Goal: Task Accomplishment & Management: Manage account settings

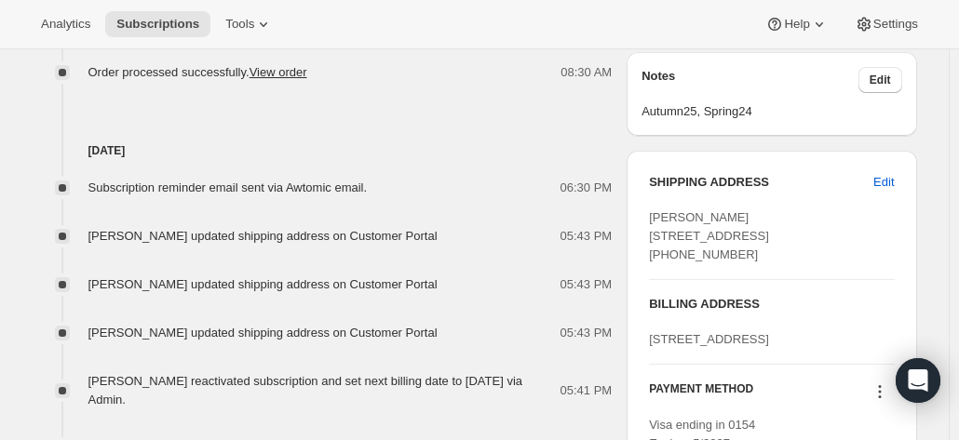
scroll to position [838, 0]
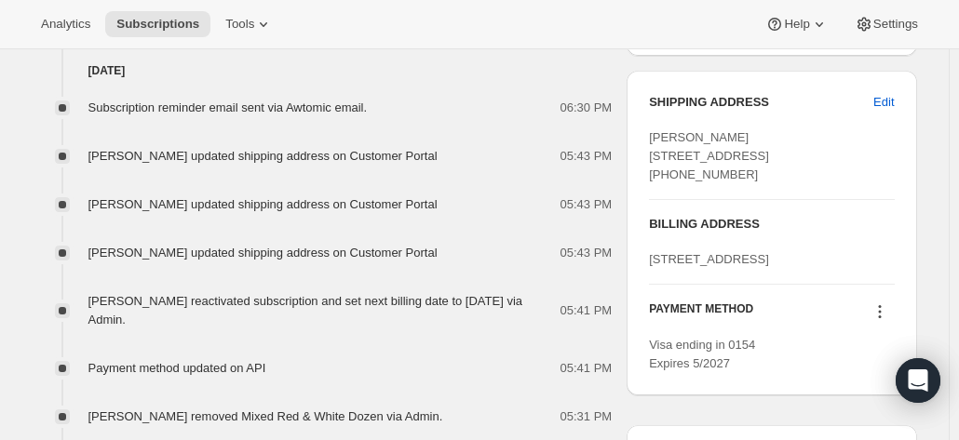
drag, startPoint x: 891, startPoint y: 98, endPoint x: 854, endPoint y: 116, distance: 41.6
click at [858, 128] on div "SHIPPING ADDRESS Edit Libby Culgan 2 kingfisher Crescent walagi NT, 0812 Austra…" at bounding box center [771, 138] width 245 height 91
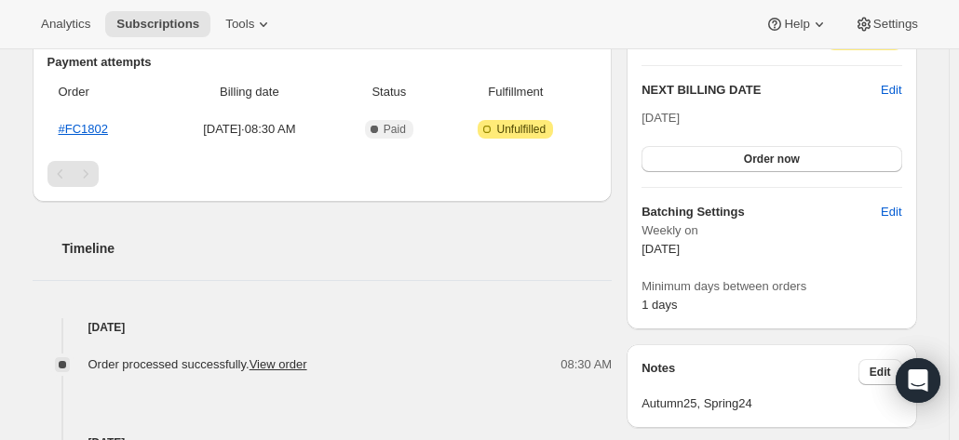
scroll to position [652, 0]
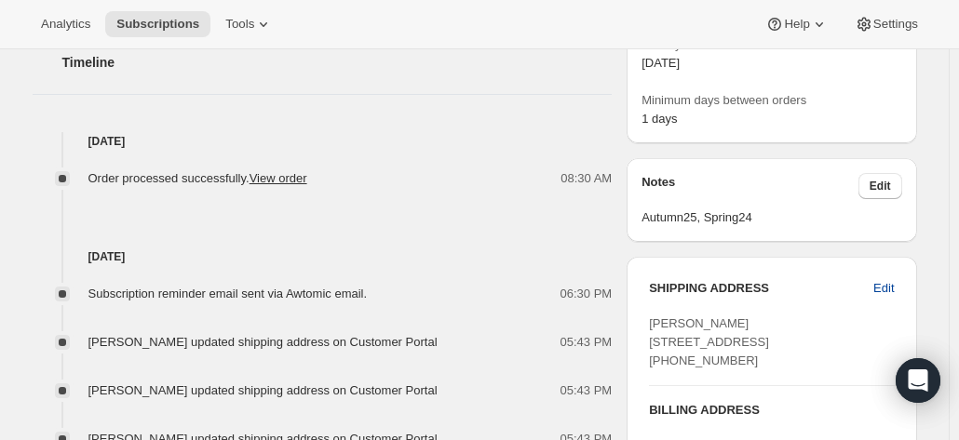
click at [893, 282] on span "Edit" at bounding box center [883, 288] width 20 height 19
select select "NT"
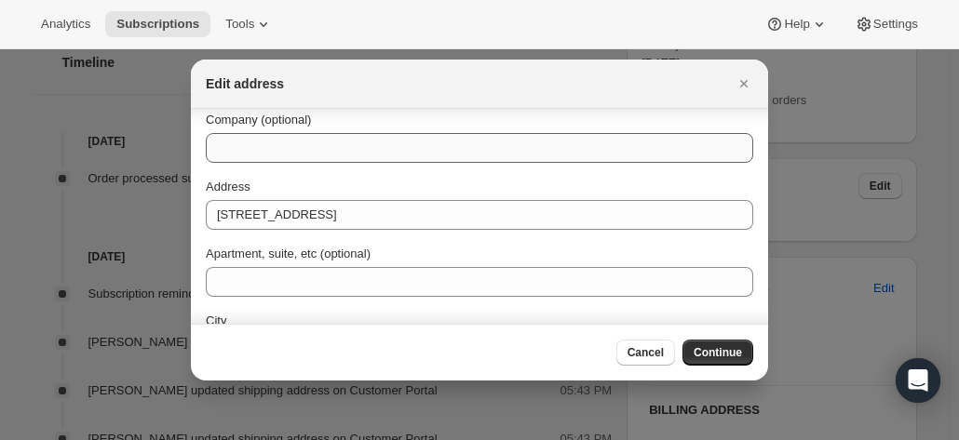
scroll to position [0, 0]
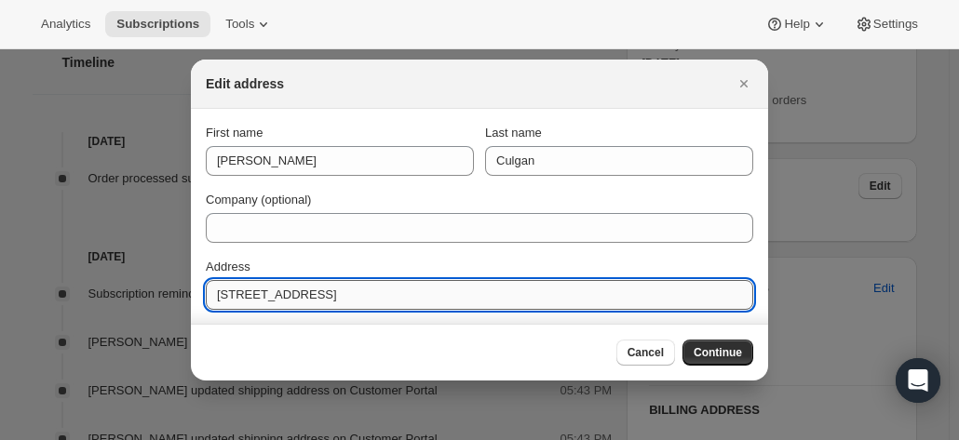
click at [227, 291] on input "2 kingfisher Crescent" at bounding box center [479, 295] width 547 height 30
click at [230, 291] on input "2 kingfisher Crescent" at bounding box center [479, 295] width 547 height 30
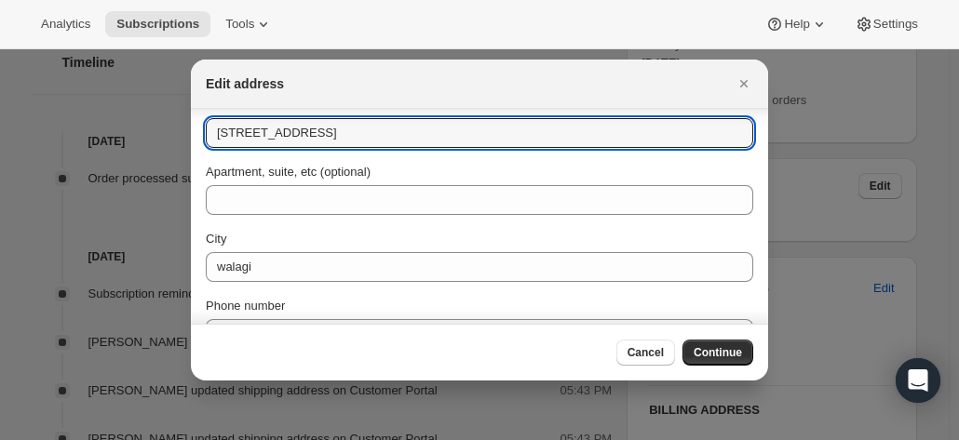
scroll to position [186, 0]
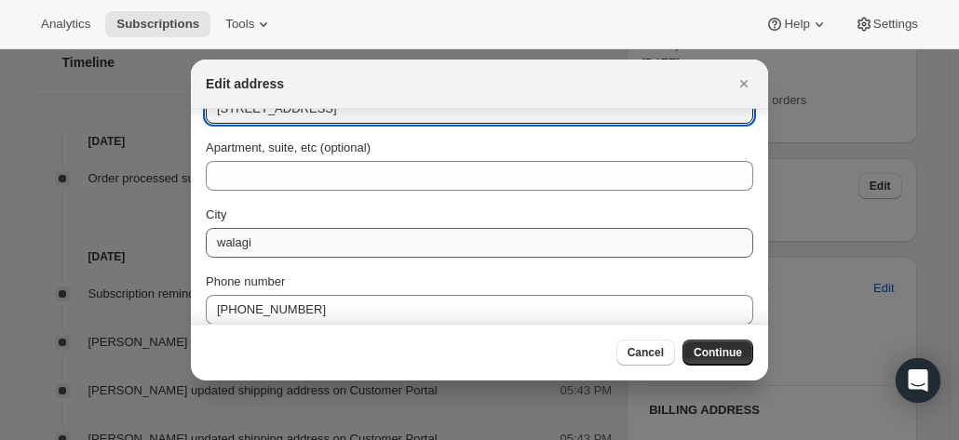
type input "2 Kingfisher Crescent"
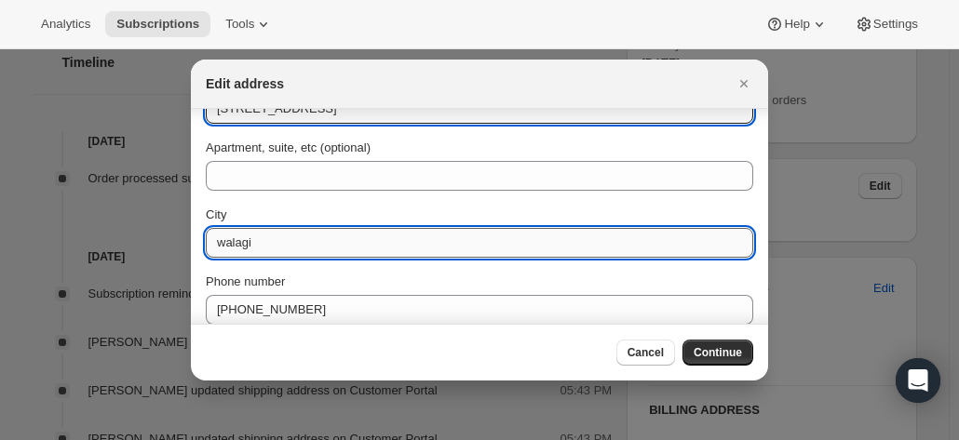
click at [222, 245] on input "walagi" at bounding box center [479, 243] width 547 height 30
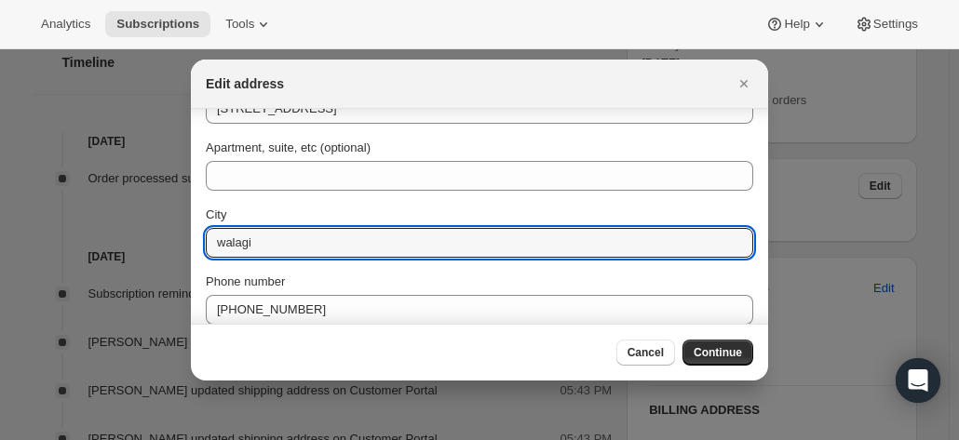
drag, startPoint x: 289, startPoint y: 248, endPoint x: 242, endPoint y: 226, distance: 51.2
click at [205, 239] on section "First name Libby Last name Culgan Company (optional) Address 2 Kingfisher Cresc…" at bounding box center [479, 165] width 577 height 484
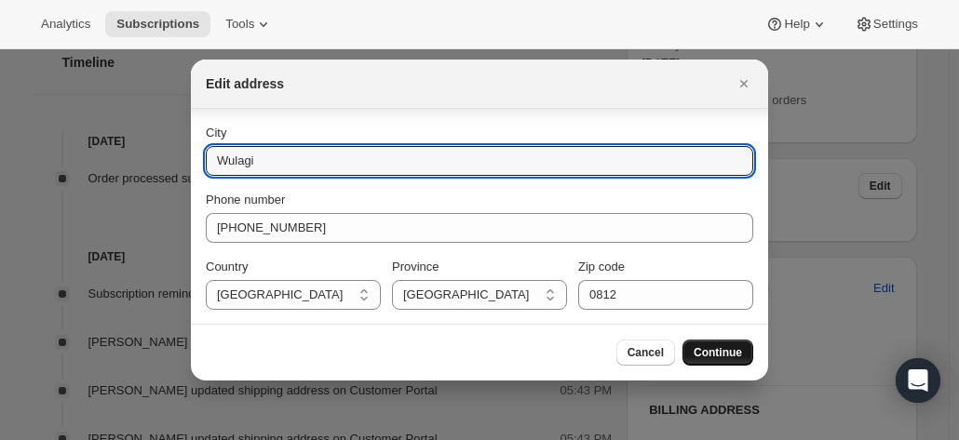
type input "Wulagi"
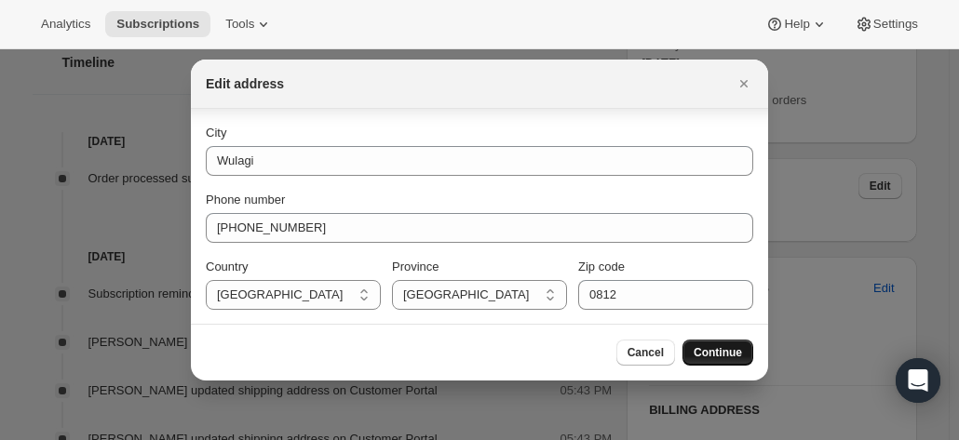
click at [731, 347] on span "Continue" at bounding box center [718, 352] width 48 height 15
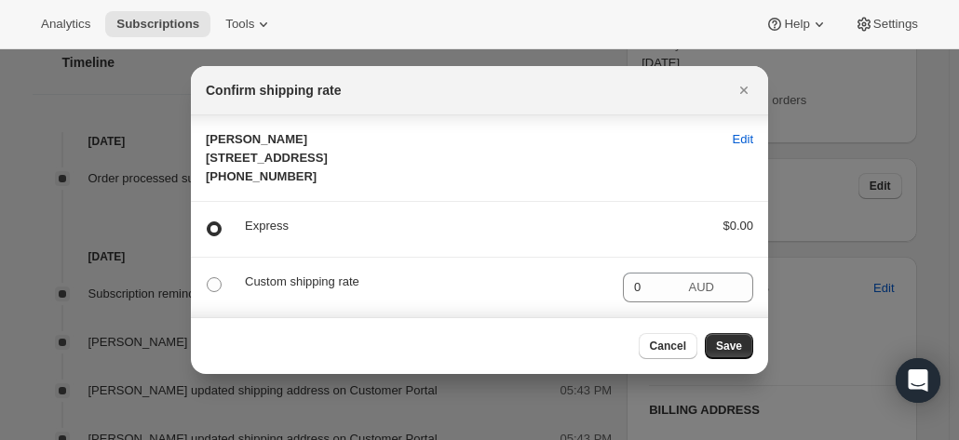
scroll to position [0, 0]
click at [294, 291] on p "Custom shipping rate" at bounding box center [426, 282] width 363 height 19
click at [745, 357] on button "Save" at bounding box center [729, 346] width 48 height 26
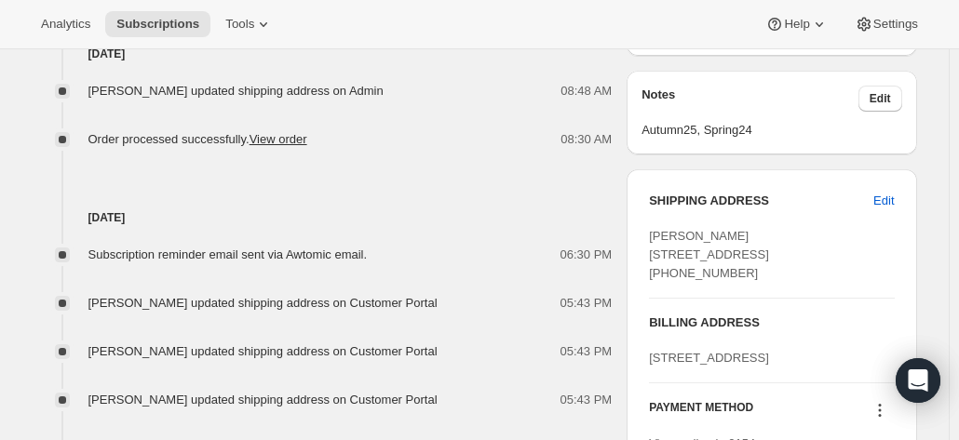
scroll to position [732, 0]
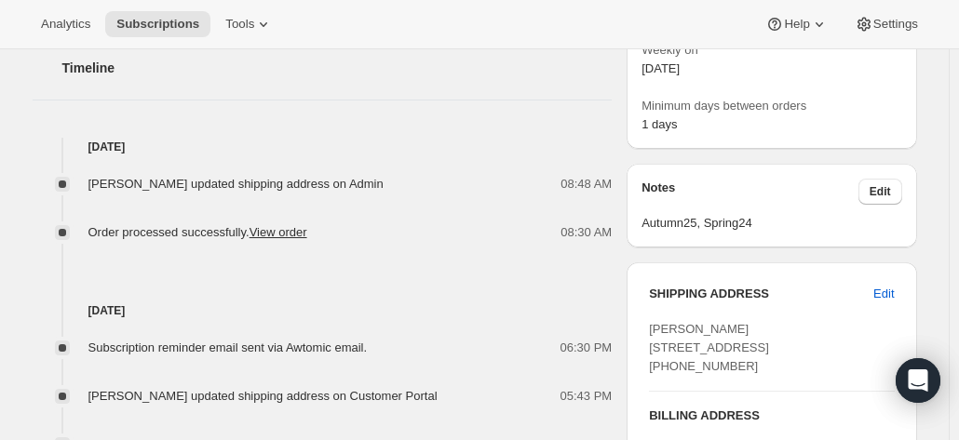
click at [313, 355] on div "Subscription reminder email sent via Awtomic email." at bounding box center [233, 348] width 290 height 19
click at [309, 347] on span "Subscription reminder email sent via Awtomic email." at bounding box center [227, 348] width 279 height 14
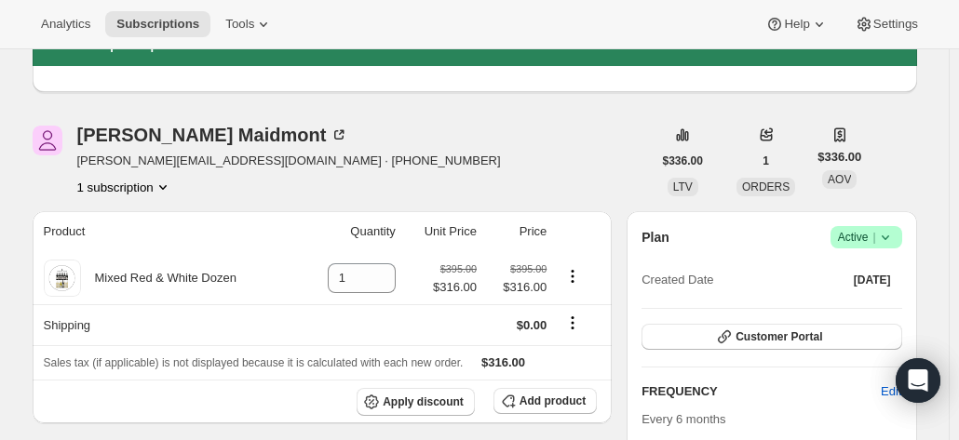
scroll to position [0, 0]
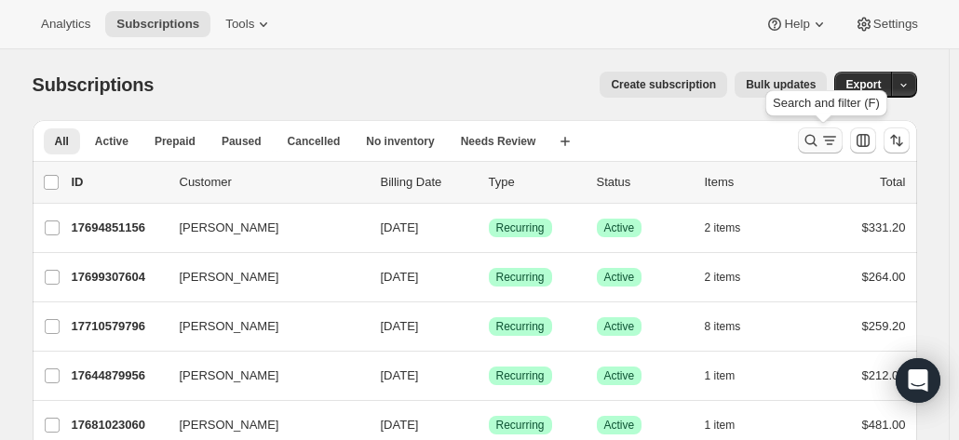
click at [813, 134] on icon "Search and filter results" at bounding box center [811, 140] width 19 height 19
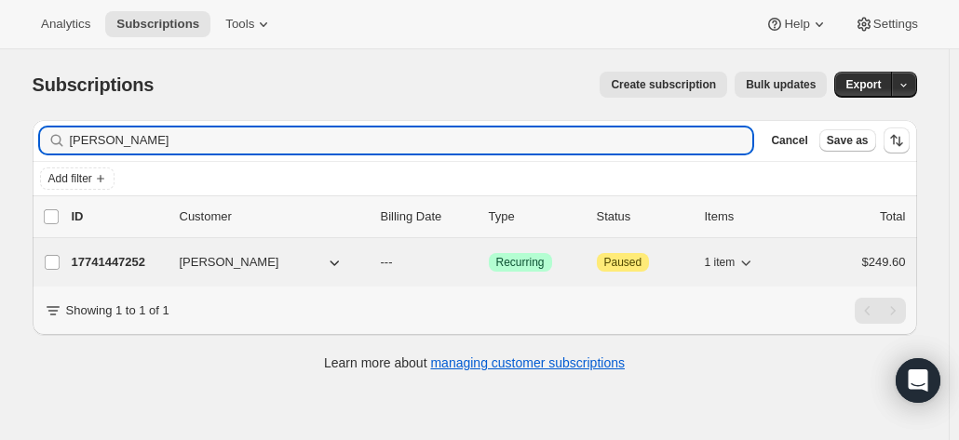
type input "graham wildman"
click at [125, 259] on p "17741447252" at bounding box center [118, 262] width 93 height 19
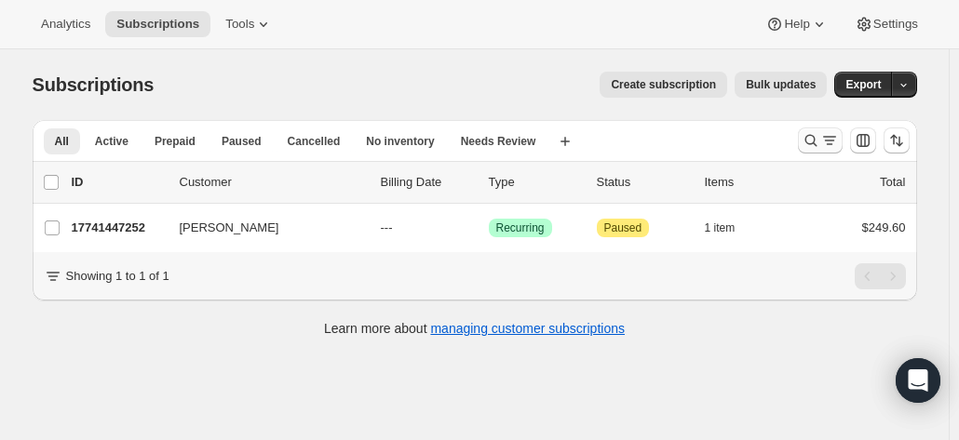
click at [812, 142] on icon "Search and filter results" at bounding box center [811, 140] width 19 height 19
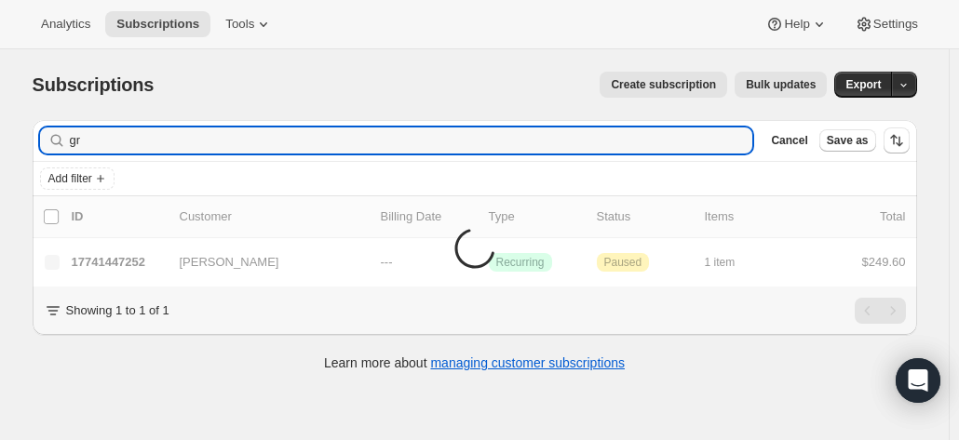
type input "g"
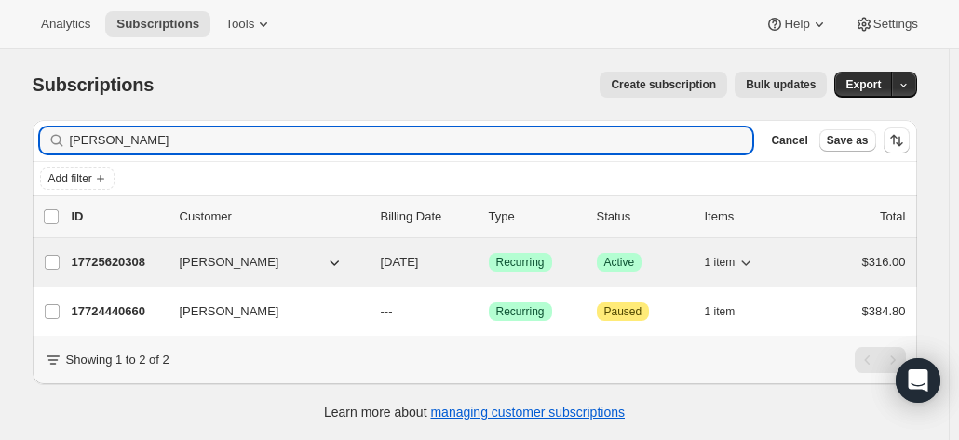
type input "kerry maid"
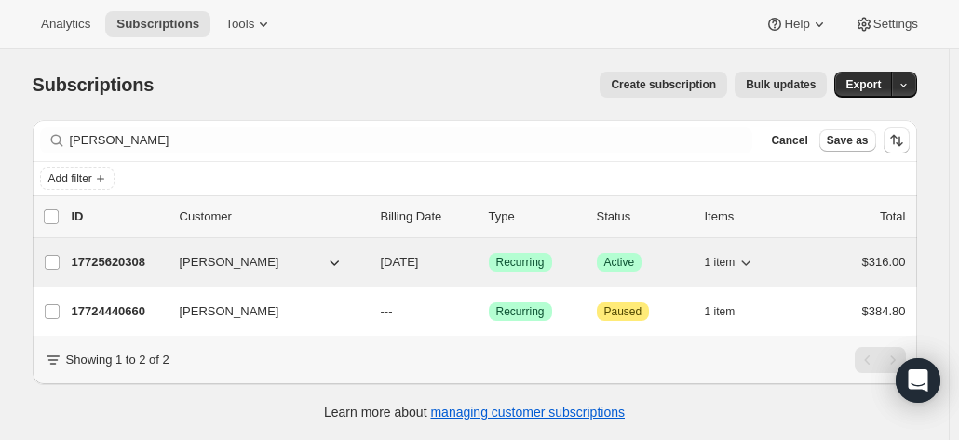
click at [103, 263] on p "17725620308" at bounding box center [118, 262] width 93 height 19
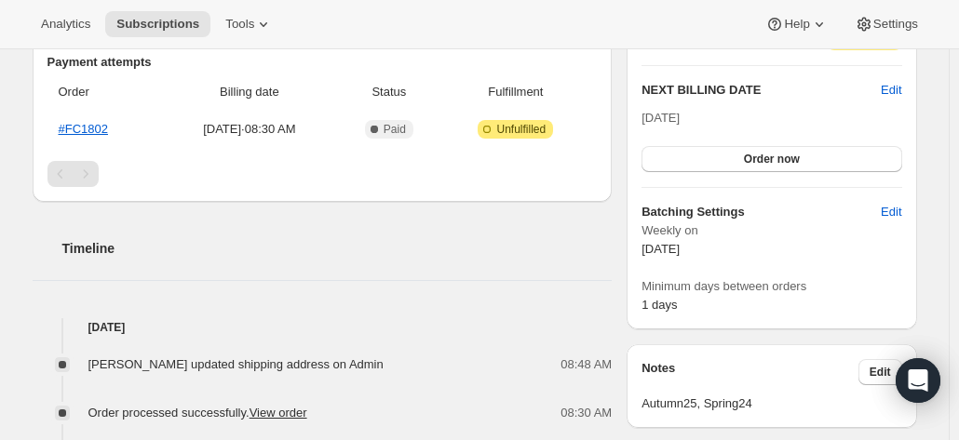
scroll to position [745, 0]
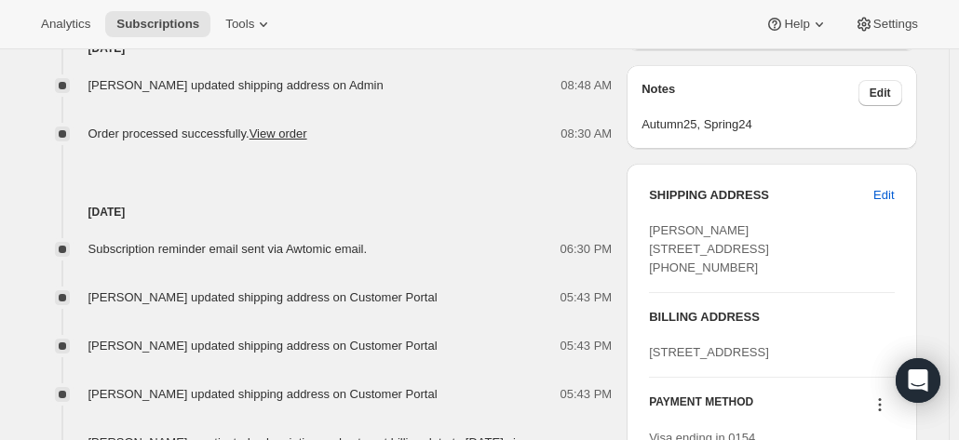
drag, startPoint x: 763, startPoint y: 301, endPoint x: 655, endPoint y: 299, distance: 108.0
click at [655, 277] on div "[PERSON_NAME] [STREET_ADDRESS] [PHONE_NUMBER]" at bounding box center [771, 250] width 245 height 56
copy span "[PHONE_NUMBER]"
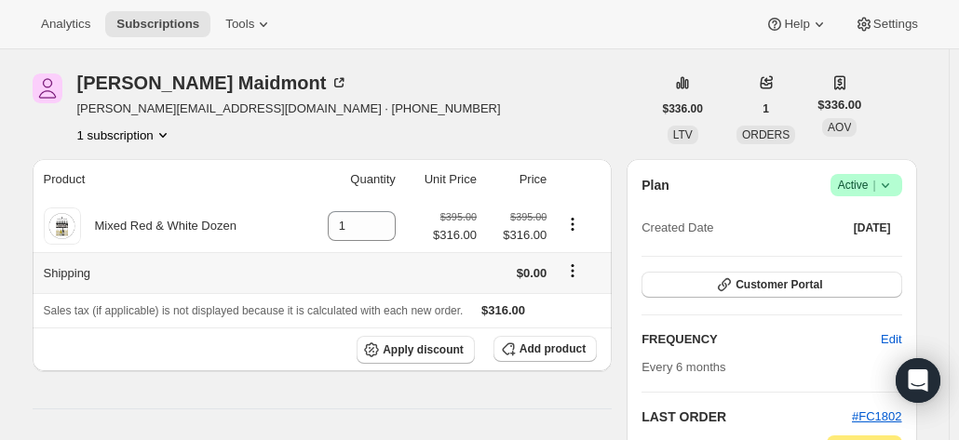
scroll to position [0, 0]
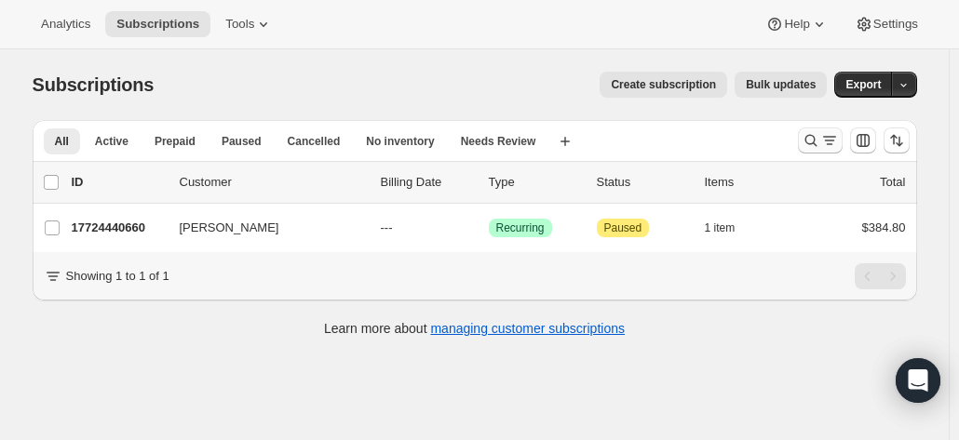
click at [820, 136] on icon "Search and filter results" at bounding box center [811, 140] width 19 height 19
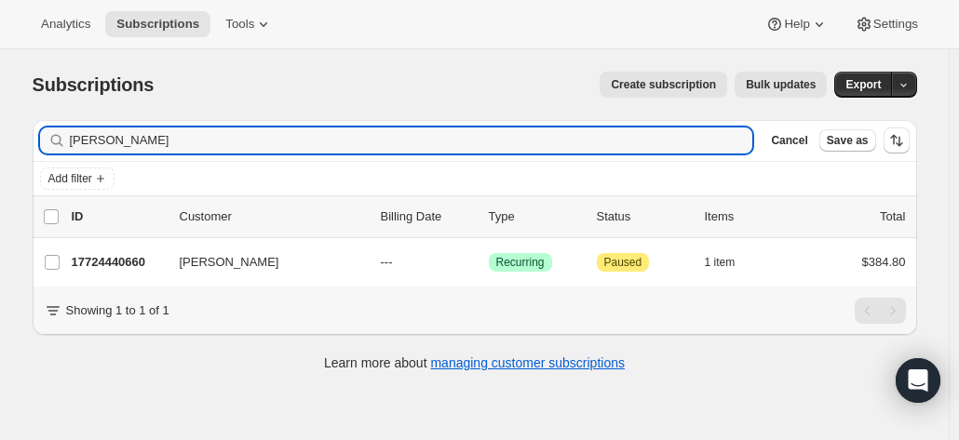
drag, startPoint x: 169, startPoint y: 140, endPoint x: 4, endPoint y: 129, distance: 166.0
click at [4, 129] on div "Subscriptions. This page is ready Subscriptions Create subscription Bulk update…" at bounding box center [474, 269] width 949 height 440
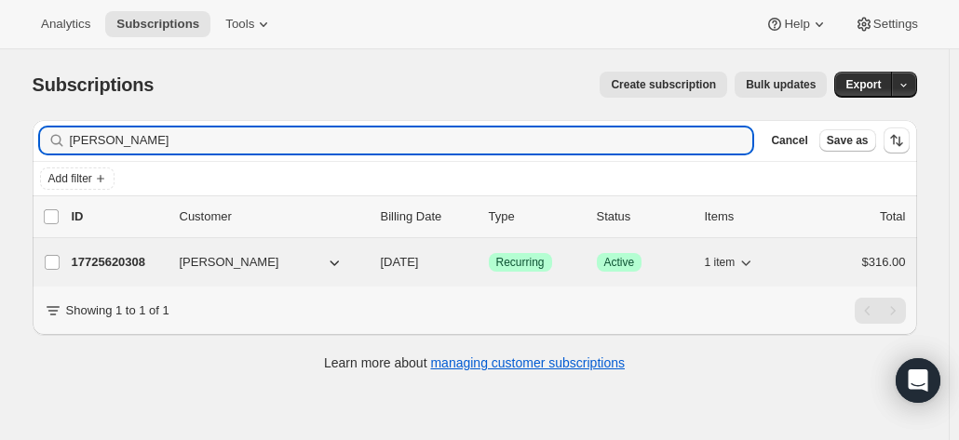
type input "libby culgan"
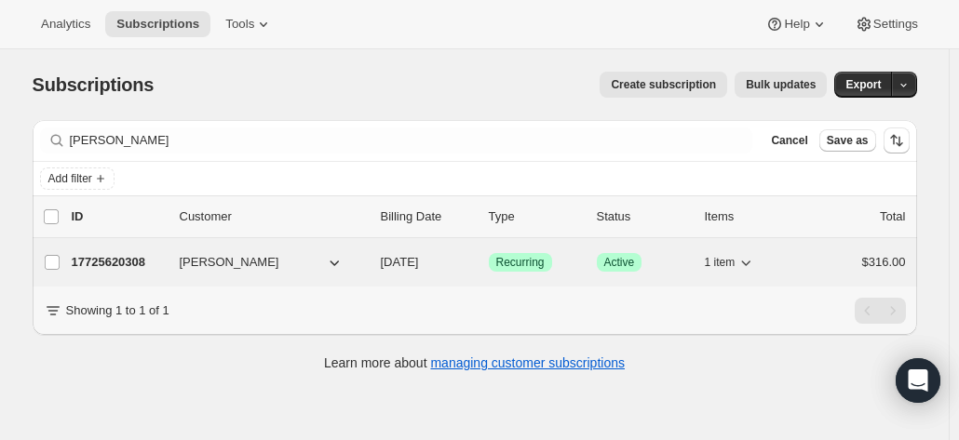
click at [164, 255] on p "17725620308" at bounding box center [118, 262] width 93 height 19
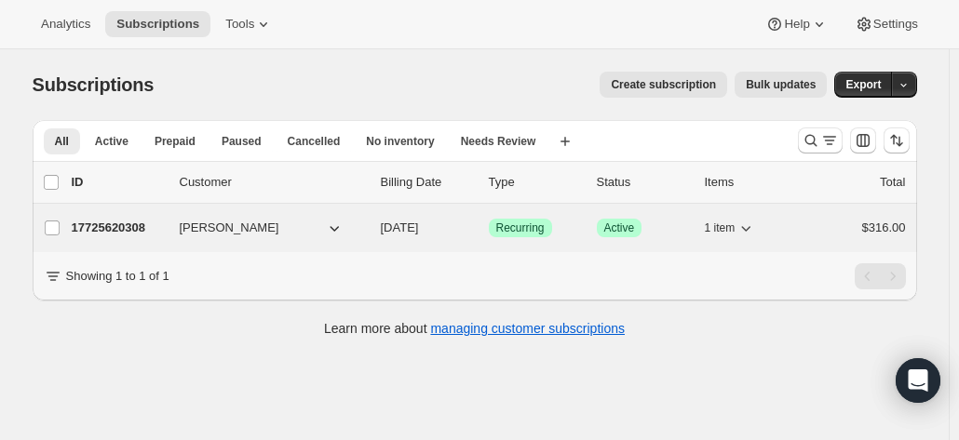
click at [219, 230] on span "Libby Culgan" at bounding box center [230, 228] width 100 height 19
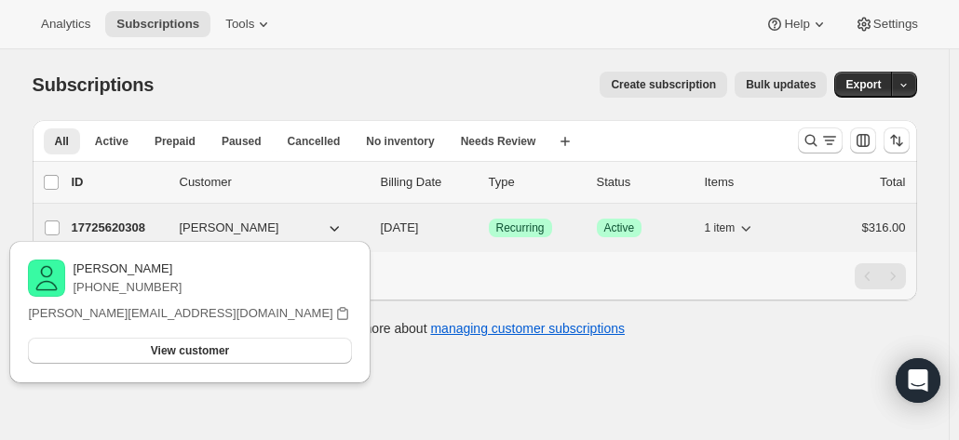
click at [138, 231] on p "17725620308" at bounding box center [118, 228] width 93 height 19
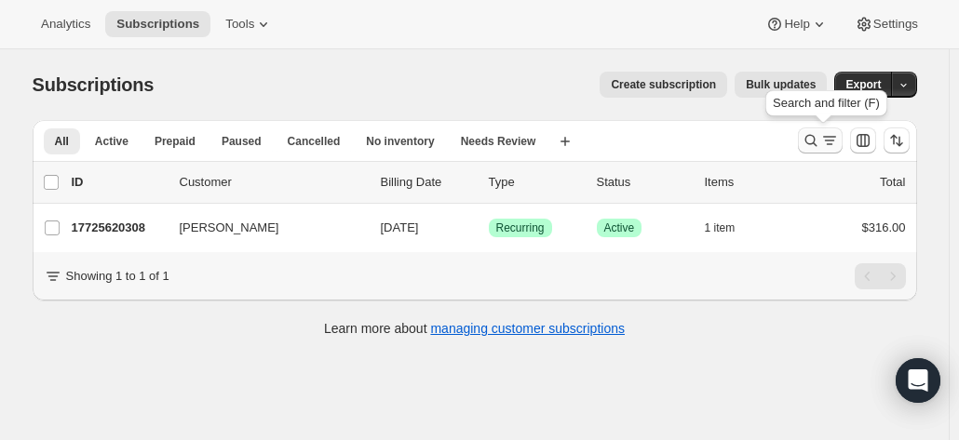
click at [808, 136] on icon "Search and filter results" at bounding box center [811, 140] width 19 height 19
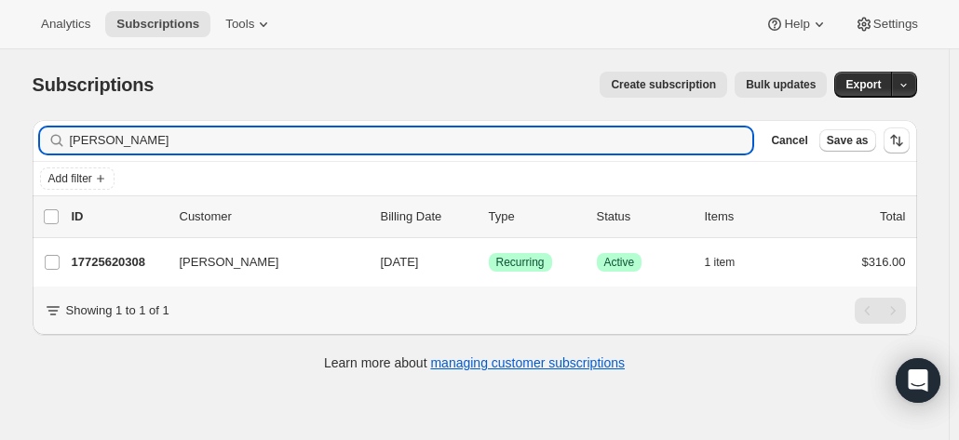
drag, startPoint x: 212, startPoint y: 144, endPoint x: -6, endPoint y: 133, distance: 218.1
click at [0, 133] on html "Analytics Subscriptions Tools Help Settings Skip to content Subscriptions. This…" at bounding box center [479, 220] width 959 height 440
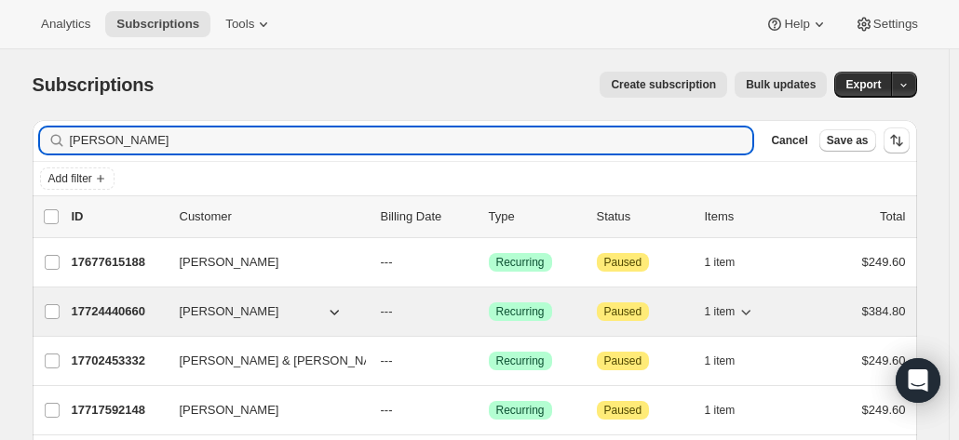
type input "kerry m"
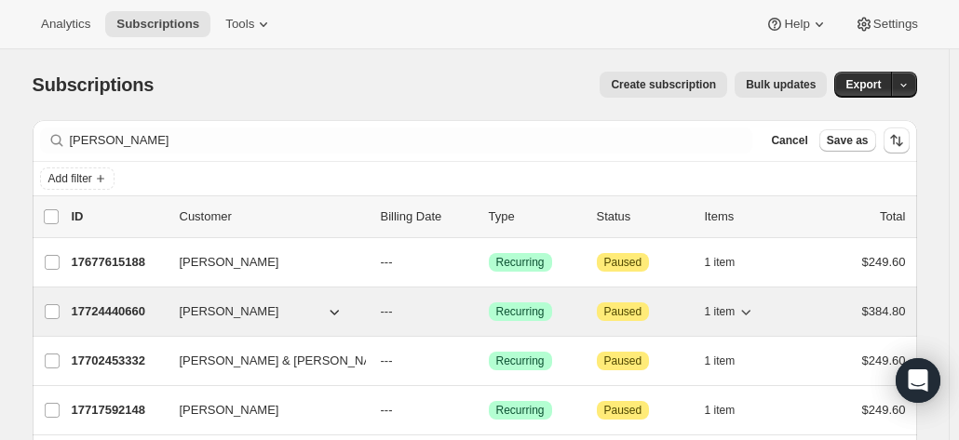
click at [128, 303] on p "17724440660" at bounding box center [118, 312] width 93 height 19
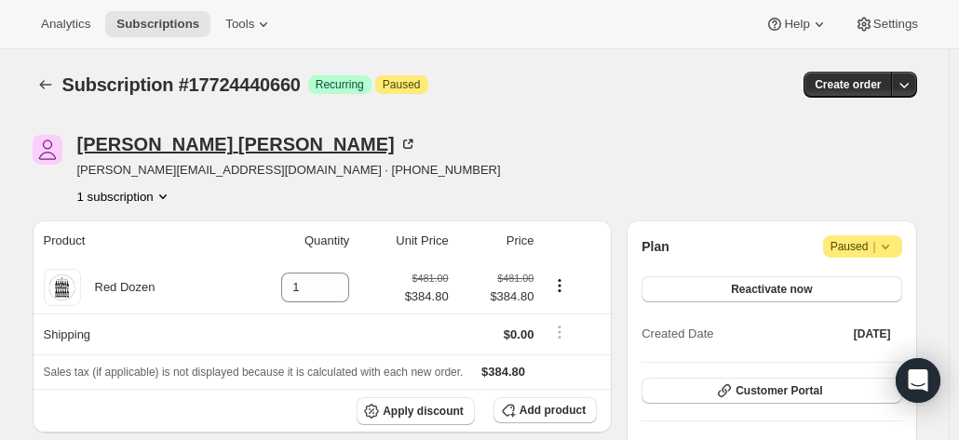
click at [408, 142] on icon at bounding box center [411, 143] width 6 height 6
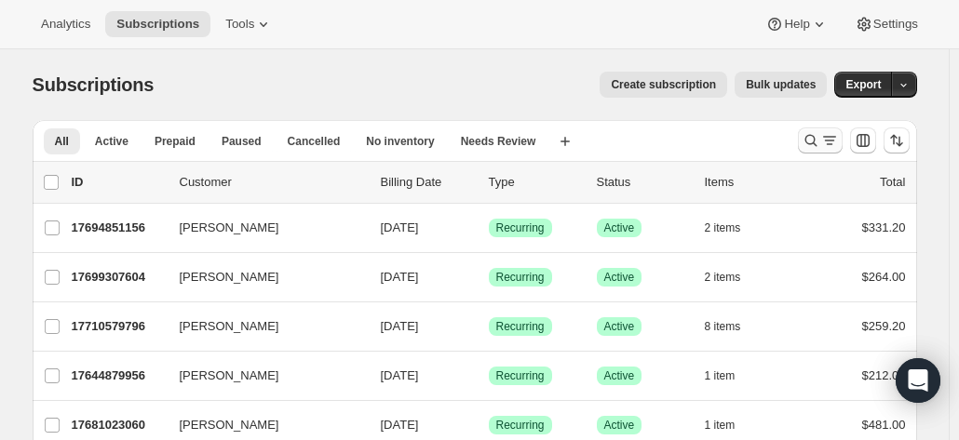
click at [818, 142] on icon "Search and filter results" at bounding box center [811, 140] width 19 height 19
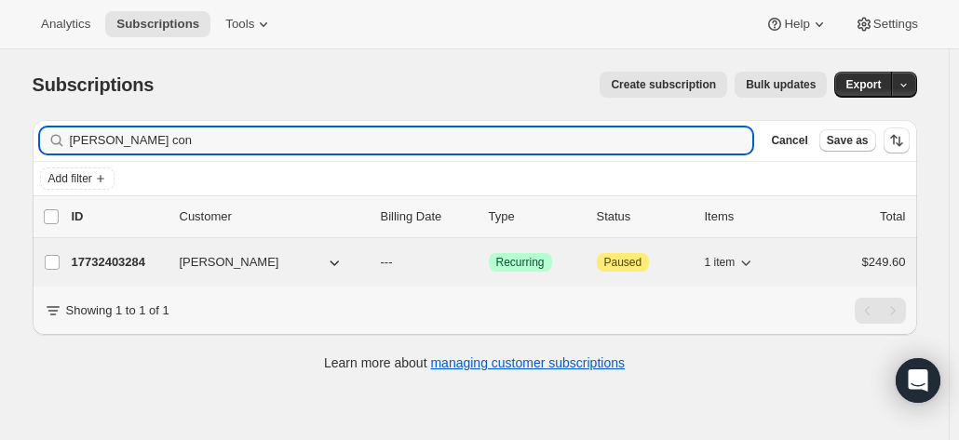
type input "[PERSON_NAME] con"
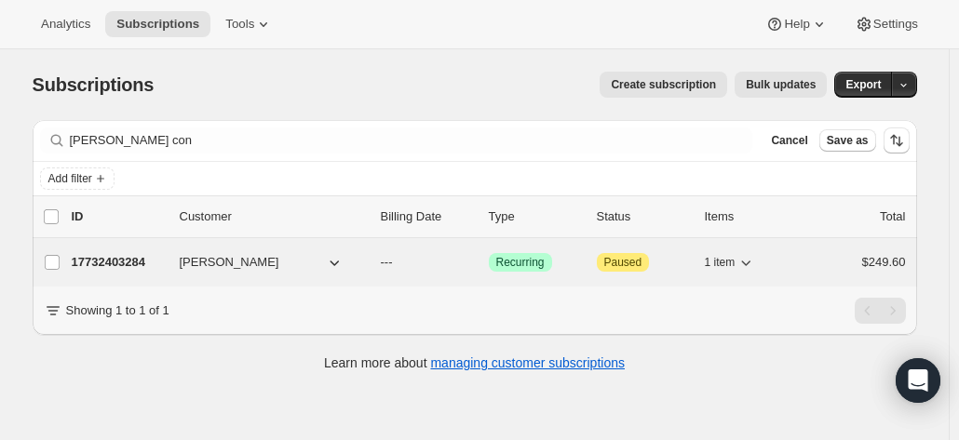
click at [138, 263] on p "17732403284" at bounding box center [118, 262] width 93 height 19
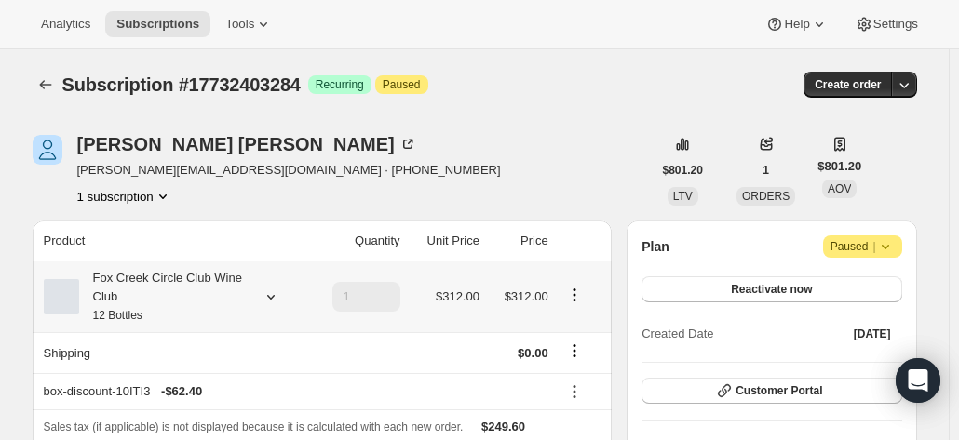
click at [266, 308] on div "Fox Creek Circle Club Wine Club 12 Bottles" at bounding box center [173, 297] width 258 height 56
click at [270, 297] on icon at bounding box center [271, 297] width 19 height 19
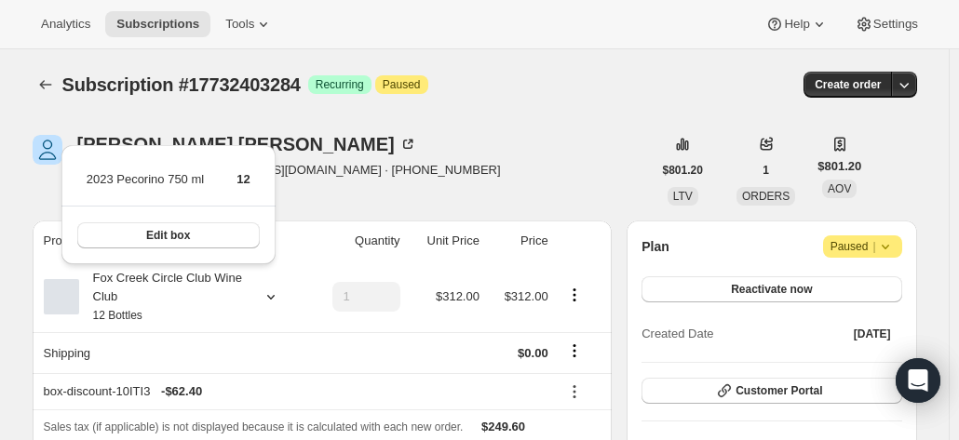
click at [454, 27] on div "Analytics Subscriptions Tools Help Settings" at bounding box center [479, 24] width 959 height 49
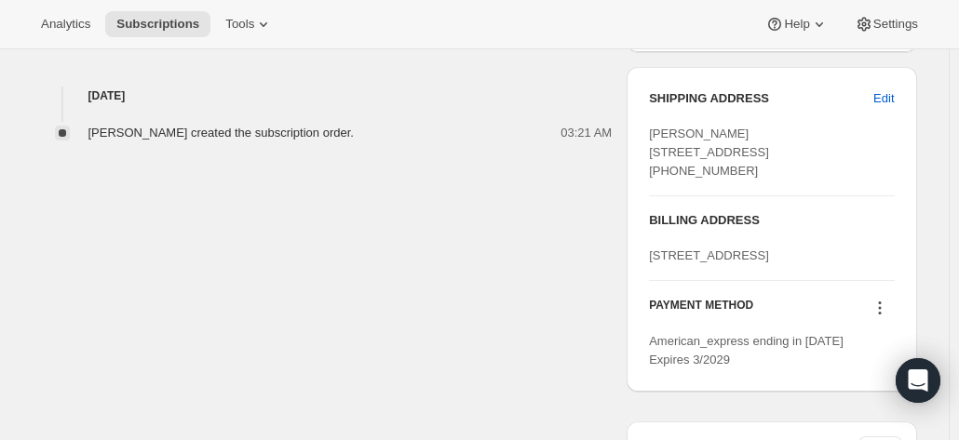
scroll to position [745, 0]
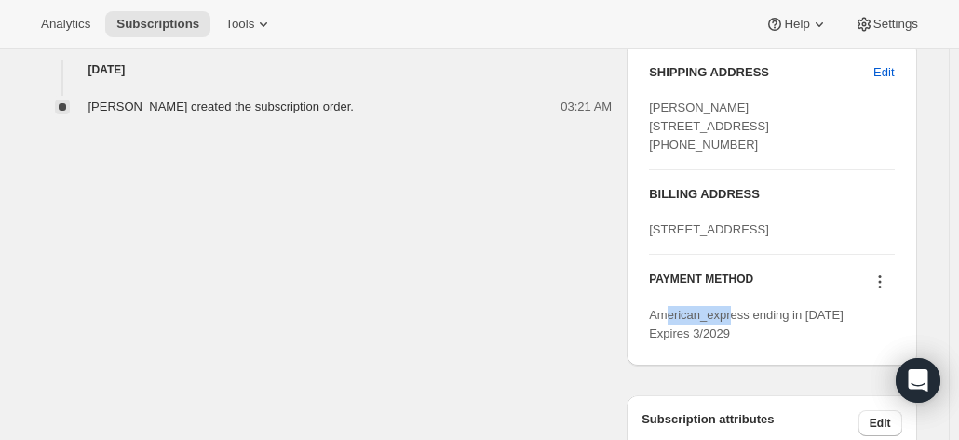
drag, startPoint x: 669, startPoint y: 368, endPoint x: 734, endPoint y: 374, distance: 64.6
click at [734, 341] on span "American_express ending in [DATE] Expires 3/2029" at bounding box center [746, 324] width 195 height 33
click at [888, 291] on icon at bounding box center [880, 282] width 19 height 19
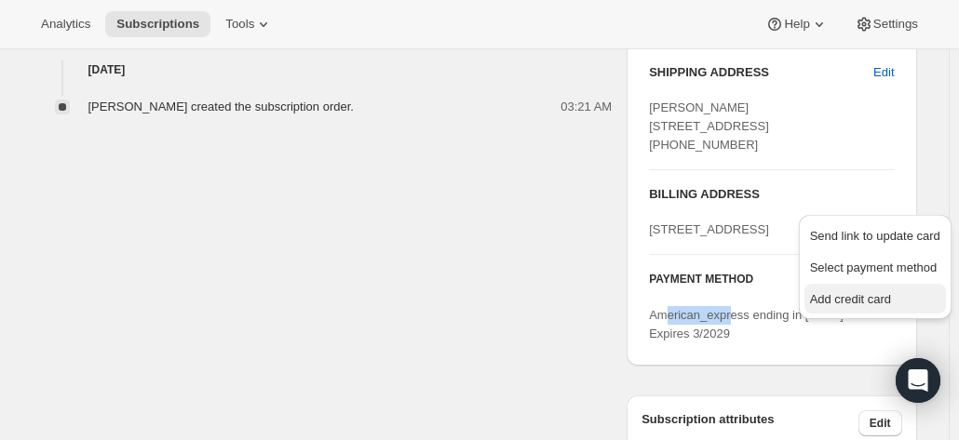
click at [842, 294] on span "Add credit card" at bounding box center [850, 299] width 81 height 14
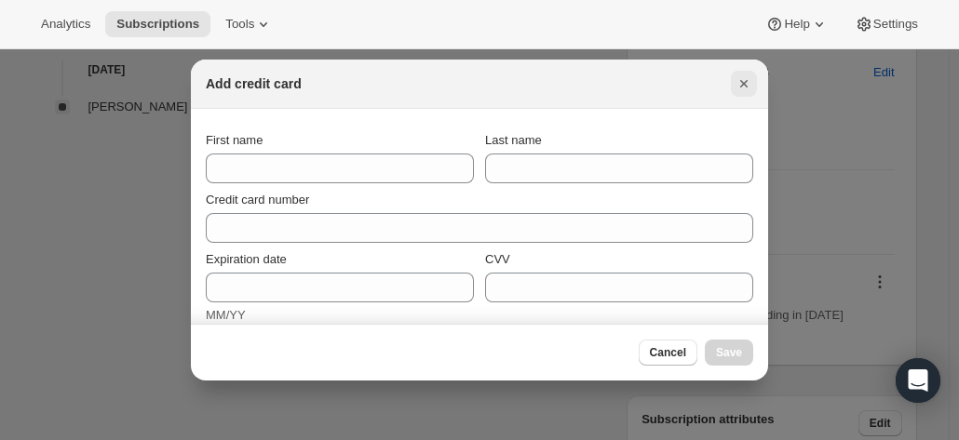
click at [755, 80] on button "Close" at bounding box center [744, 84] width 26 height 26
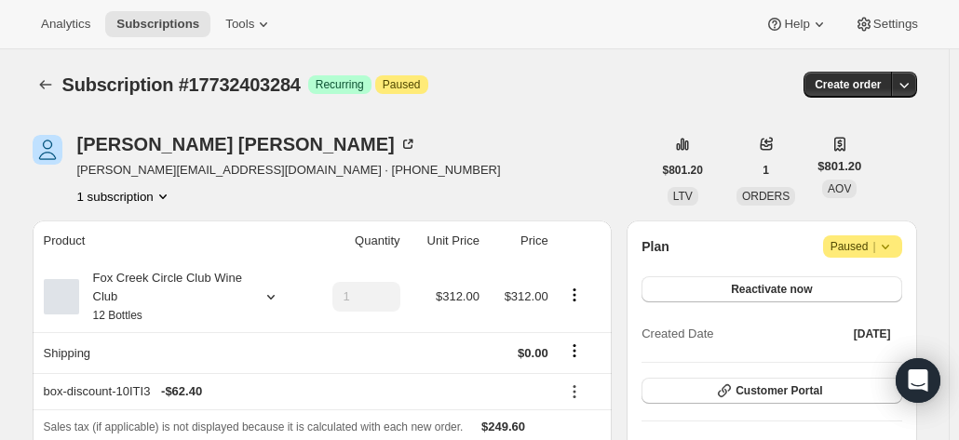
click at [142, 195] on button "1 subscription" at bounding box center [124, 196] width 95 height 19
drag, startPoint x: 263, startPoint y: 172, endPoint x: 382, endPoint y: 170, distance: 118.3
click at [382, 170] on div "[PERSON_NAME] [PERSON_NAME][EMAIL_ADDRESS][DOMAIN_NAME] · [PHONE_NUMBER] 1 subs…" at bounding box center [342, 170] width 619 height 71
click at [253, 193] on div "1 subscription" at bounding box center [289, 196] width 424 height 19
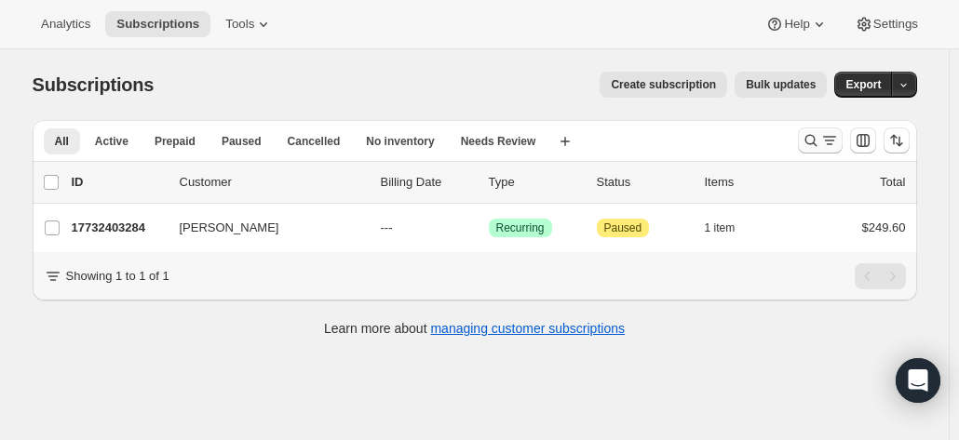
click at [816, 141] on icon "Search and filter results" at bounding box center [811, 140] width 19 height 19
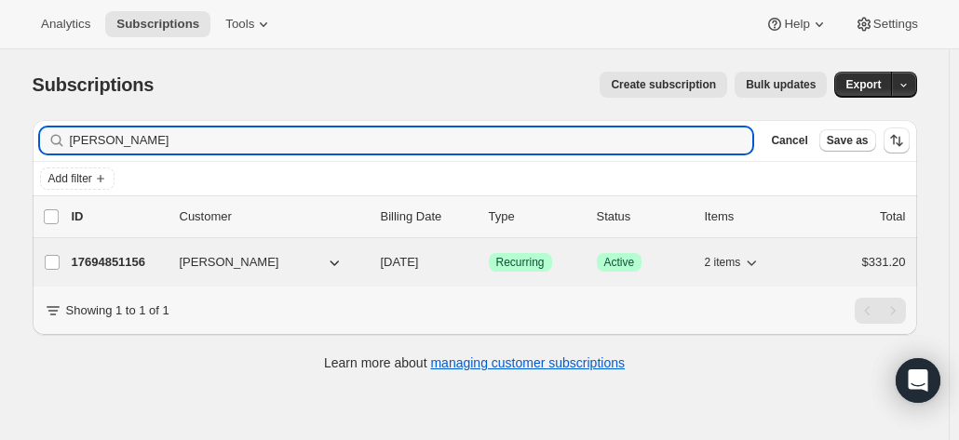
type input "[PERSON_NAME]"
click at [128, 258] on p "17694851156" at bounding box center [118, 262] width 93 height 19
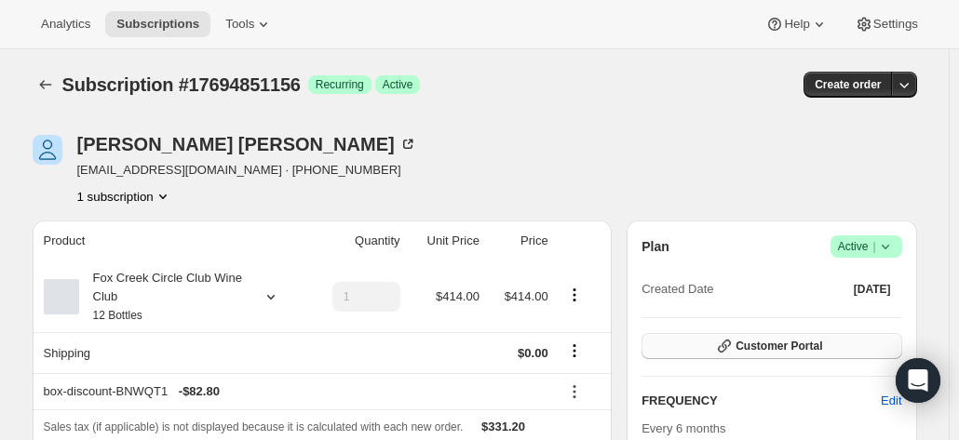
click at [785, 338] on button "Customer Portal" at bounding box center [771, 346] width 260 height 26
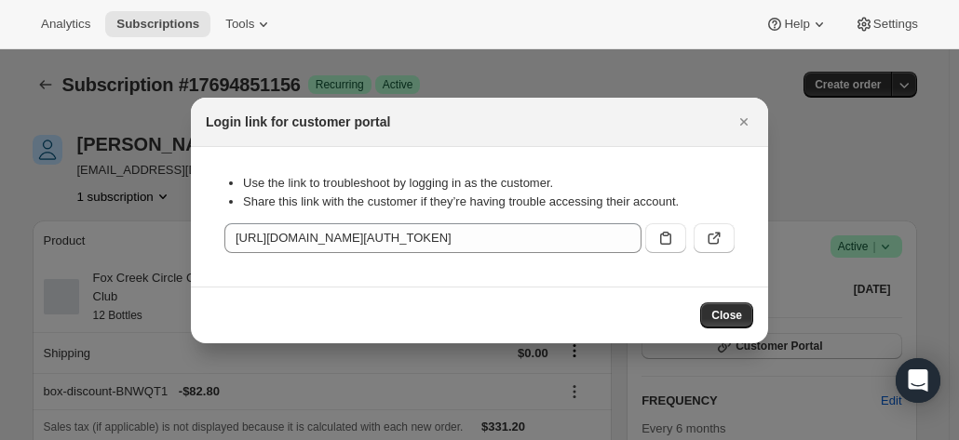
drag, startPoint x: 726, startPoint y: 315, endPoint x: 588, endPoint y: 268, distance: 145.4
click at [563, 273] on div "Login link for customer portal Use the link to troubleshoot by logging in as th…" at bounding box center [479, 221] width 577 height 246
click at [716, 234] on icon ":ri1:" at bounding box center [714, 238] width 19 height 19
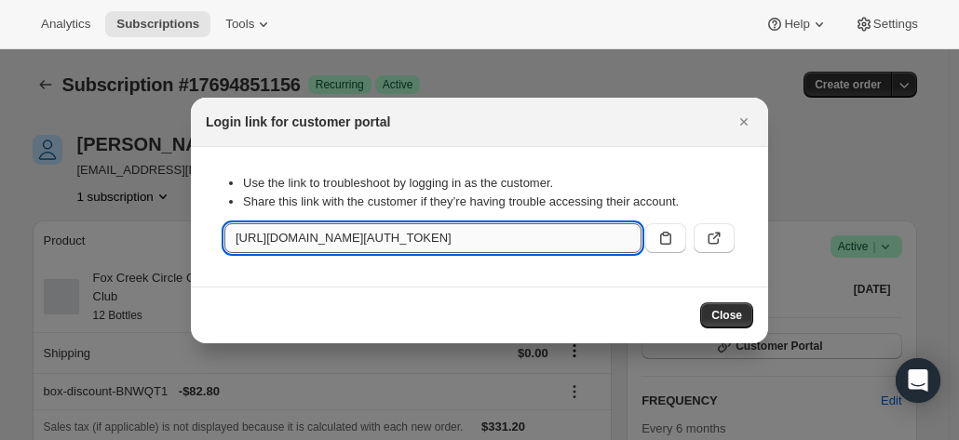
click at [519, 240] on input "[URL][DOMAIN_NAME][AUTH_TOKEN]" at bounding box center [432, 238] width 417 height 30
drag, startPoint x: 236, startPoint y: 235, endPoint x: 799, endPoint y: 245, distance: 563.4
click at [706, 234] on icon ":ri1:" at bounding box center [714, 238] width 19 height 19
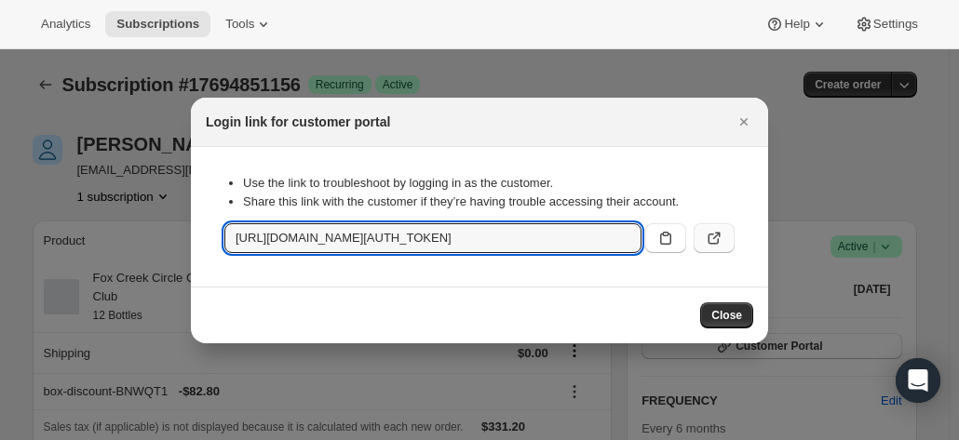
scroll to position [0, 0]
click at [658, 245] on icon ":ri1:" at bounding box center [665, 238] width 19 height 19
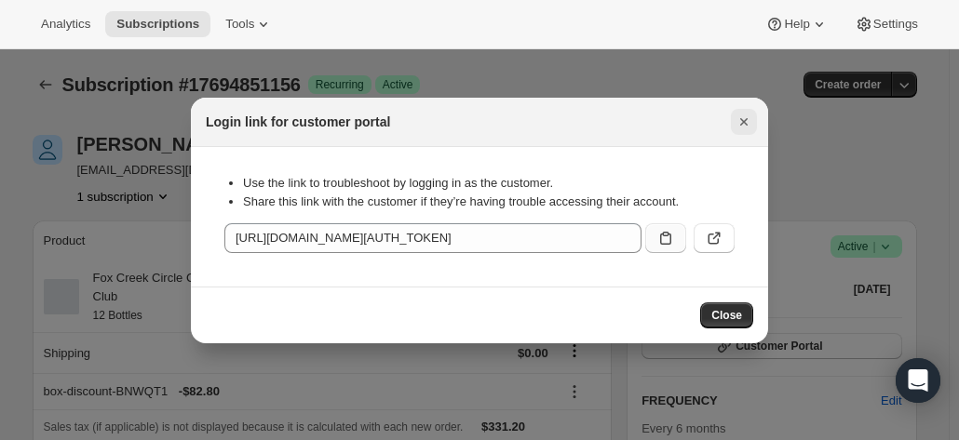
click at [735, 117] on icon "Close" at bounding box center [744, 122] width 19 height 19
